Goal: Check status

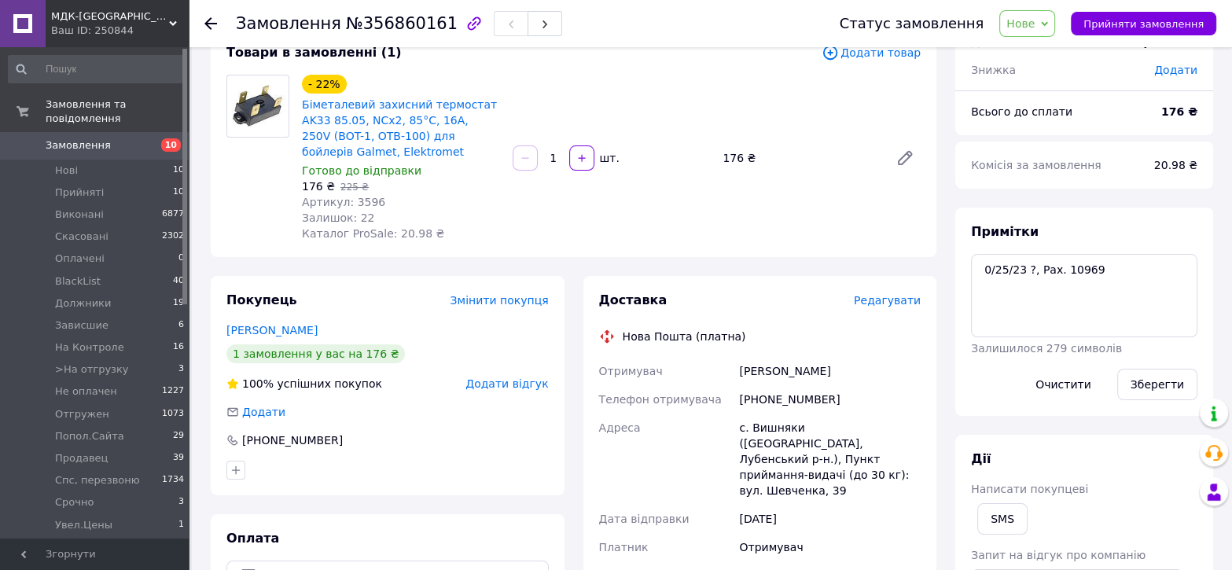
scroll to position [78, 0]
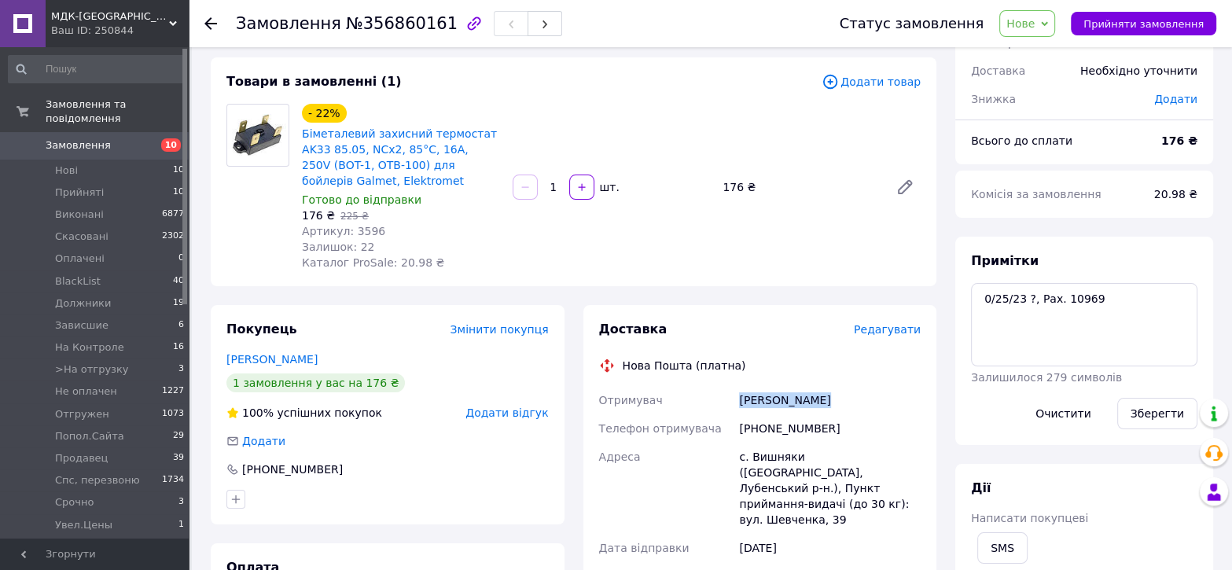
drag, startPoint x: 819, startPoint y: 405, endPoint x: 741, endPoint y: 403, distance: 78.6
click at [741, 403] on div "[PERSON_NAME]" at bounding box center [830, 400] width 188 height 28
copy div "[PERSON_NAME]"
click at [576, 267] on div "- 22% Біметалевий захисний термостат AK33 85.05, NCx2, 85°C, 16A, 250V (BOT-1, …" at bounding box center [611, 187] width 631 height 173
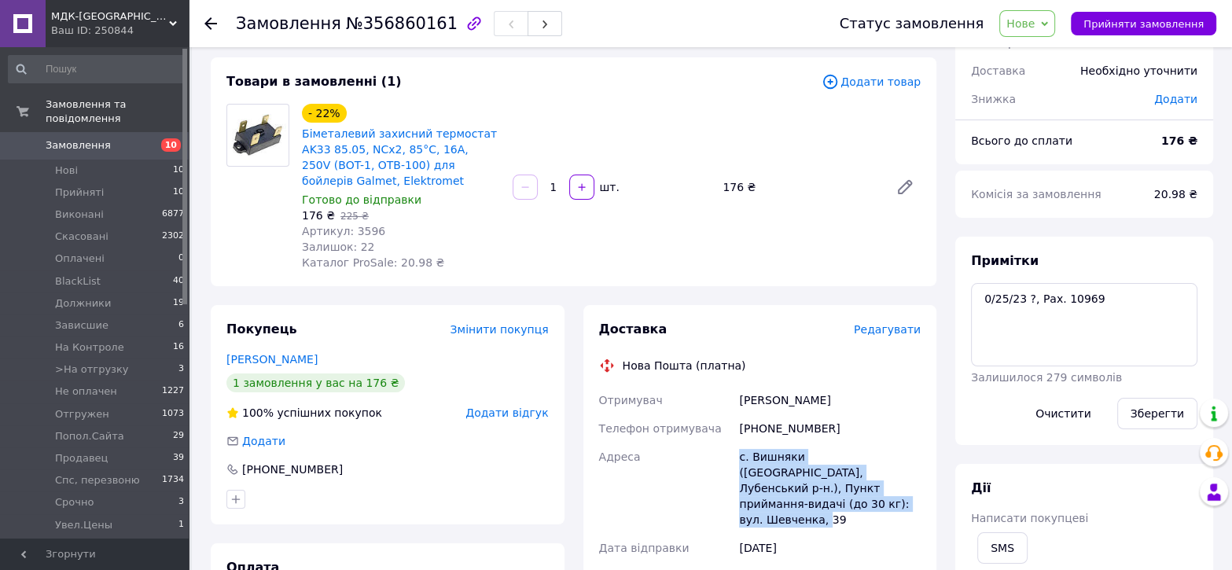
drag, startPoint x: 813, startPoint y: 506, endPoint x: 741, endPoint y: 454, distance: 89.0
click at [741, 454] on div "с. Вишняки ([GEOGRAPHIC_DATA], Лубенський р-н.), Пункт приймання-видачі (до 30 …" at bounding box center [830, 488] width 188 height 91
copy div "с. Вишняки ([GEOGRAPHIC_DATA], Лубенський р-н.), Пункт приймання-видачі (до 30 …"
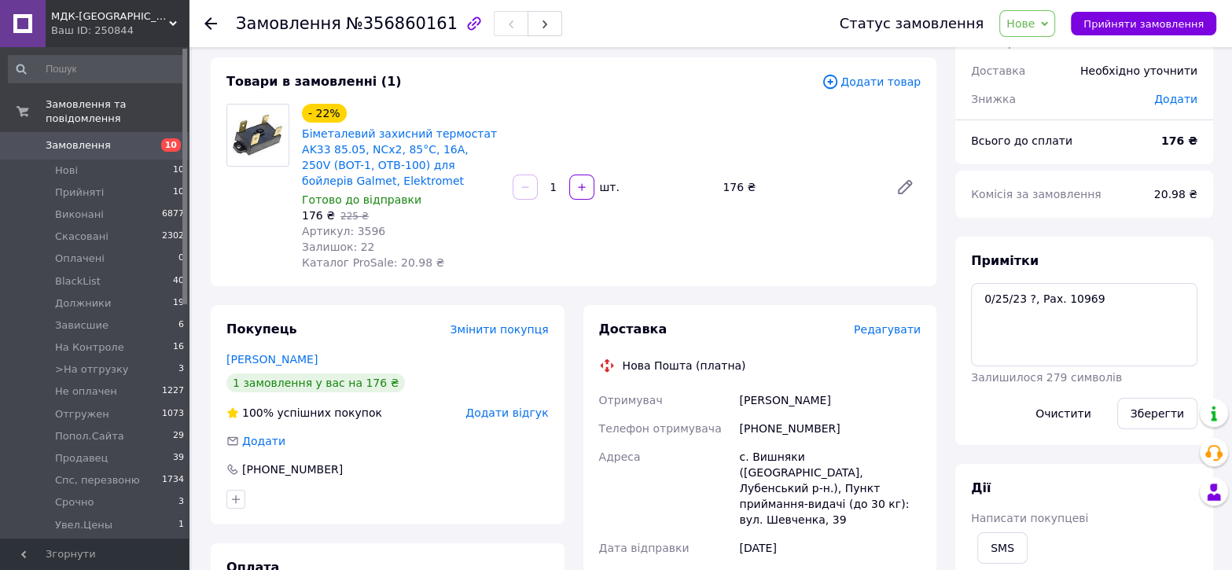
click at [484, 285] on div "Товари в замовленні (1) Додати товар - 22% Біметалевий захисний термостат AK33 …" at bounding box center [574, 171] width 726 height 229
drag, startPoint x: 817, startPoint y: 425, endPoint x: 757, endPoint y: 431, distance: 60.1
click at [757, 431] on div "[PHONE_NUMBER]" at bounding box center [830, 428] width 188 height 28
copy div "0994966465"
drag, startPoint x: 429, startPoint y: 25, endPoint x: 410, endPoint y: 25, distance: 18.9
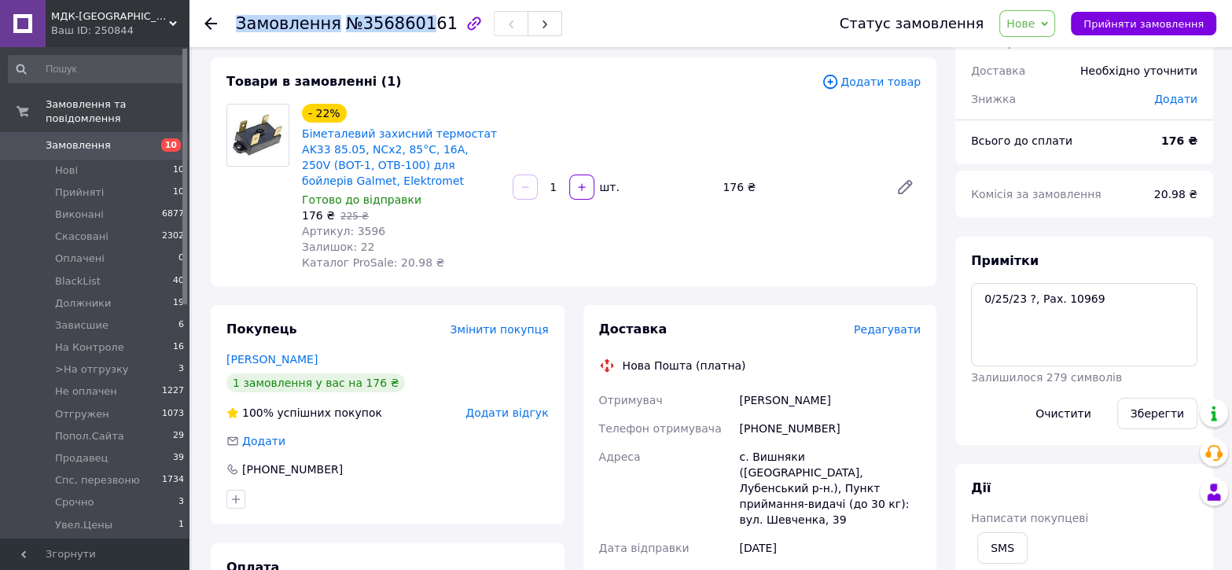
click at [410, 25] on div "Замовлення №356860161" at bounding box center [399, 23] width 326 height 27
click at [388, 32] on span "№356860161" at bounding box center [402, 23] width 112 height 19
click at [410, 30] on span "№356860161" at bounding box center [402, 23] width 112 height 19
drag, startPoint x: 352, startPoint y: 20, endPoint x: 431, endPoint y: 27, distance: 78.9
click at [431, 27] on span "№356860161" at bounding box center [402, 23] width 112 height 19
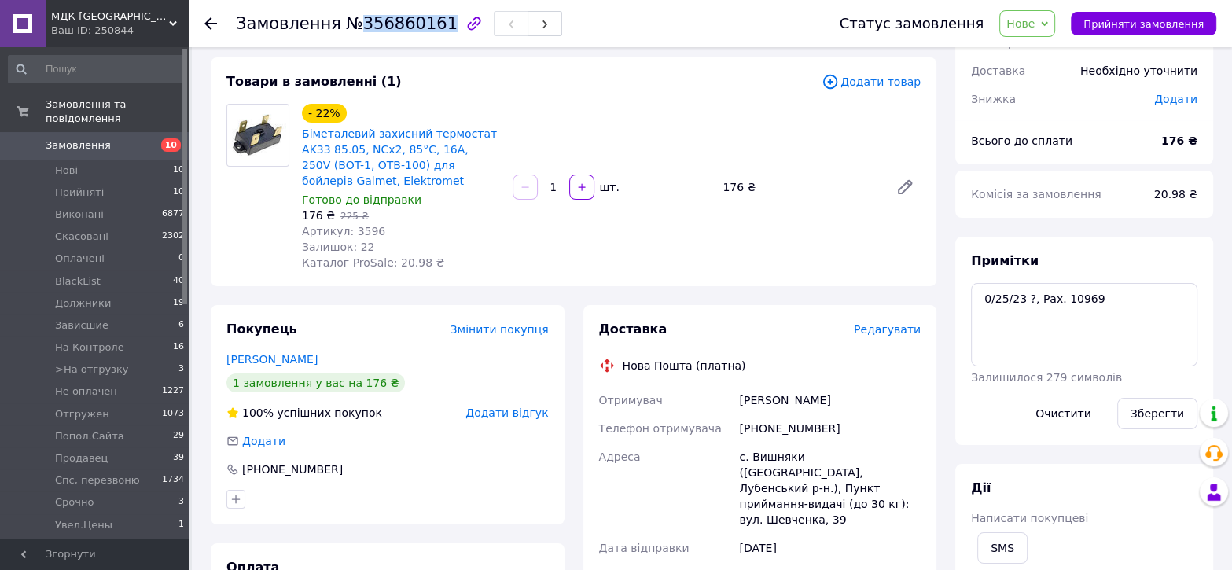
copy span "356860161"
